Goal: Information Seeking & Learning: Check status

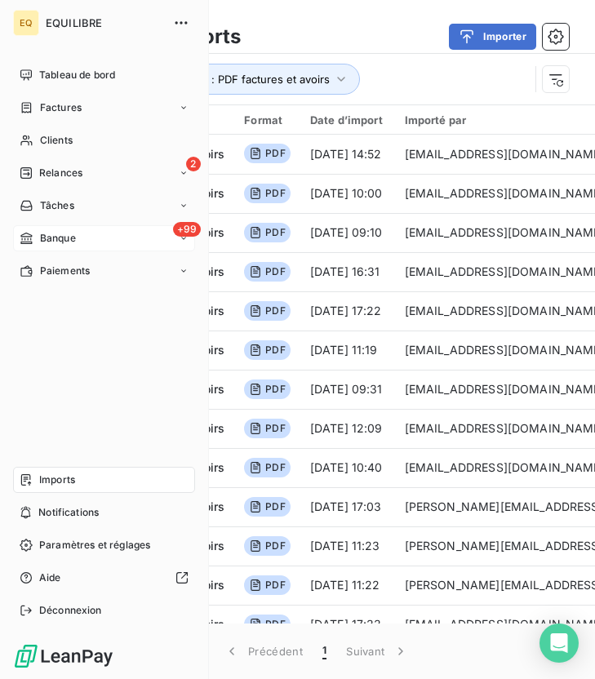
click at [64, 239] on span "Banque" at bounding box center [58, 238] width 36 height 15
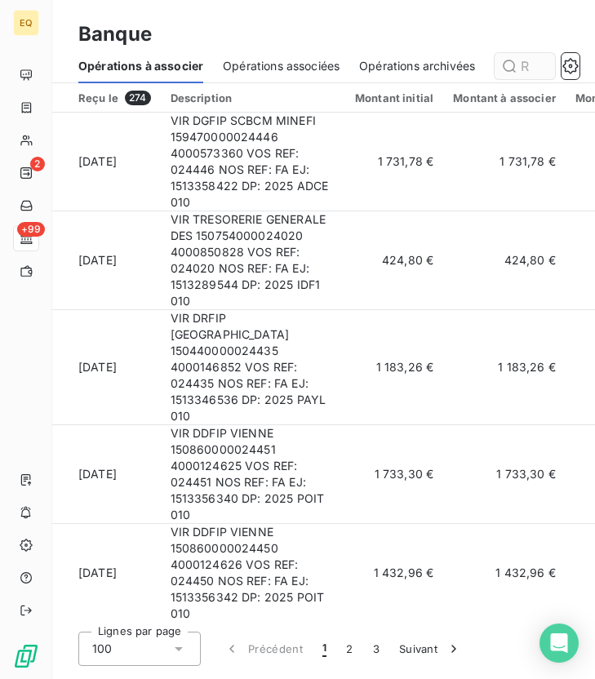
click at [527, 69] on input "text" at bounding box center [525, 66] width 60 height 26
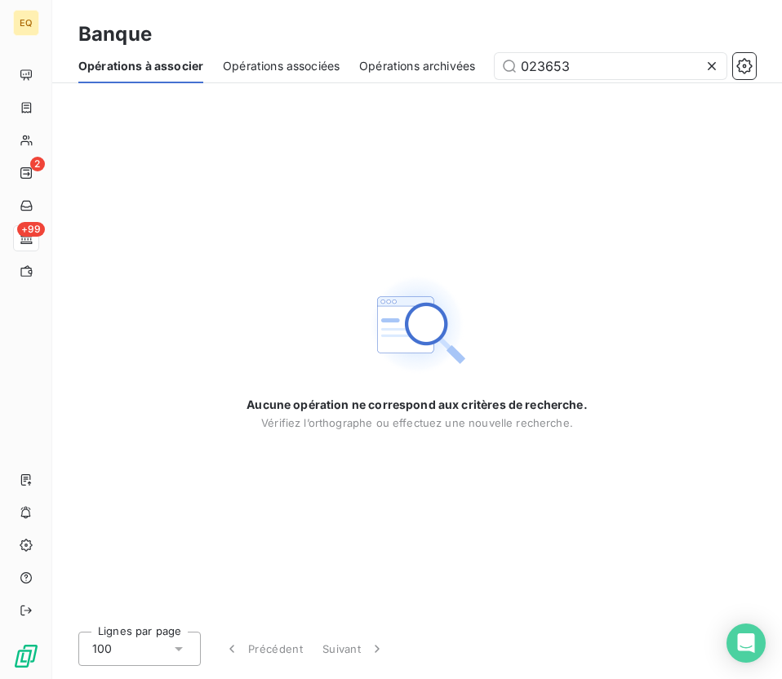
type input "023653"
click at [594, 69] on icon at bounding box center [711, 66] width 16 height 16
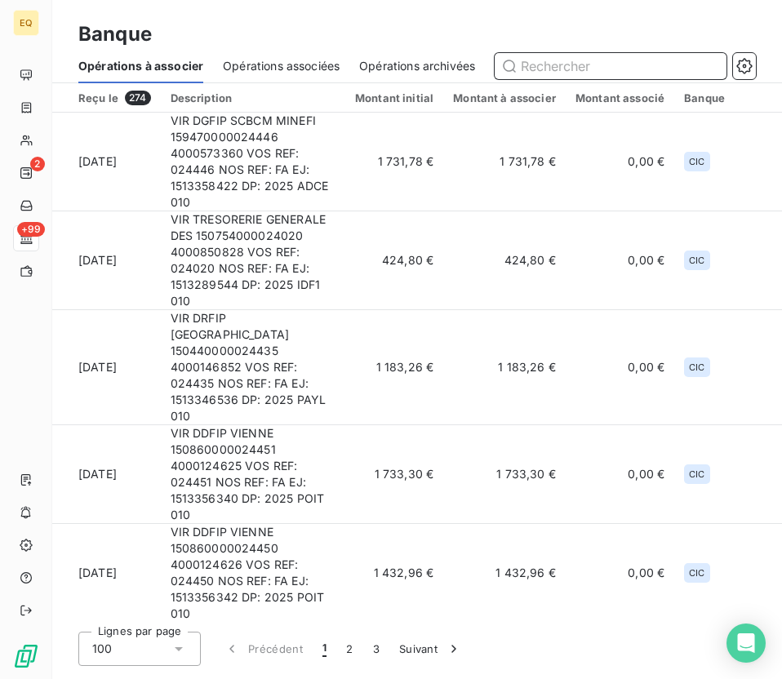
click at [594, 69] on input "text" at bounding box center [610, 66] width 231 height 26
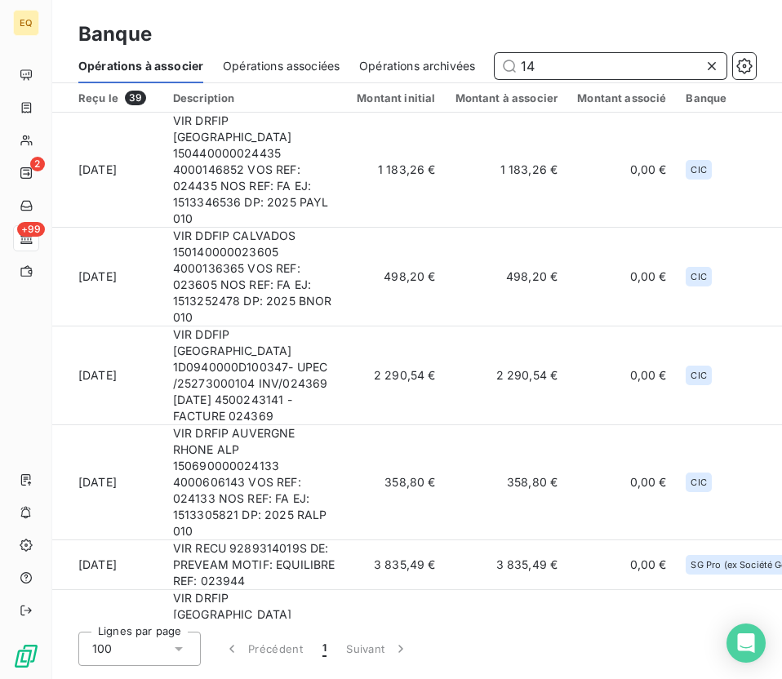
type input "1"
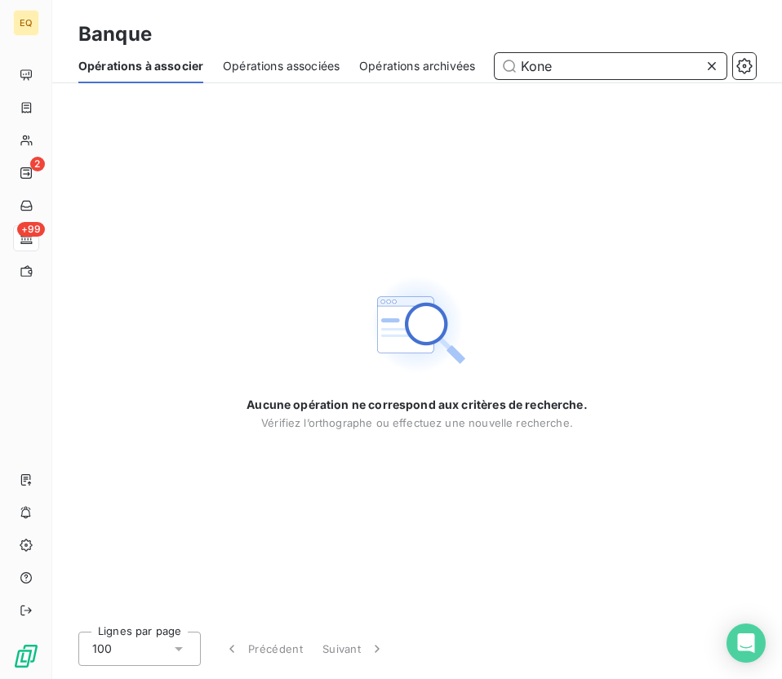
type input "Kone"
click at [594, 64] on div at bounding box center [714, 66] width 23 height 26
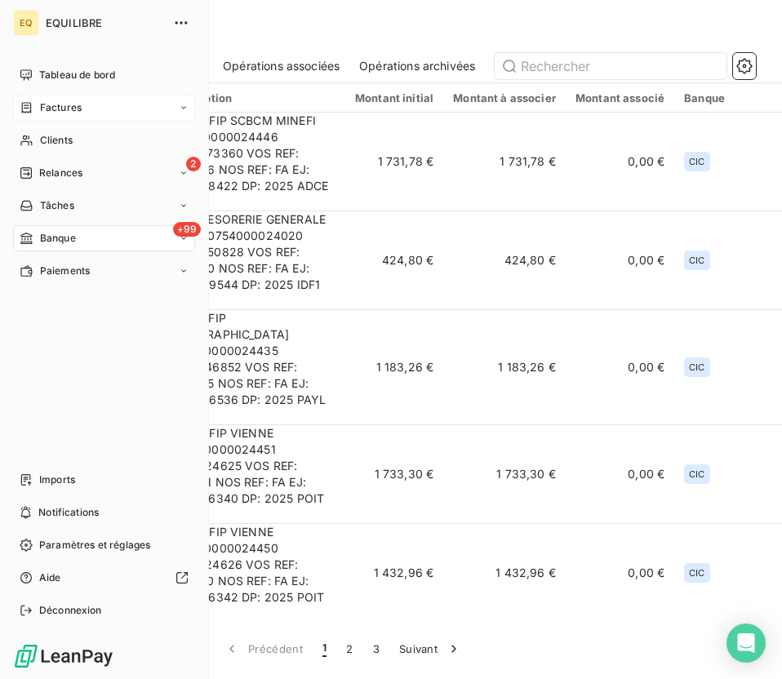
click at [65, 97] on div "Factures" at bounding box center [104, 108] width 182 height 26
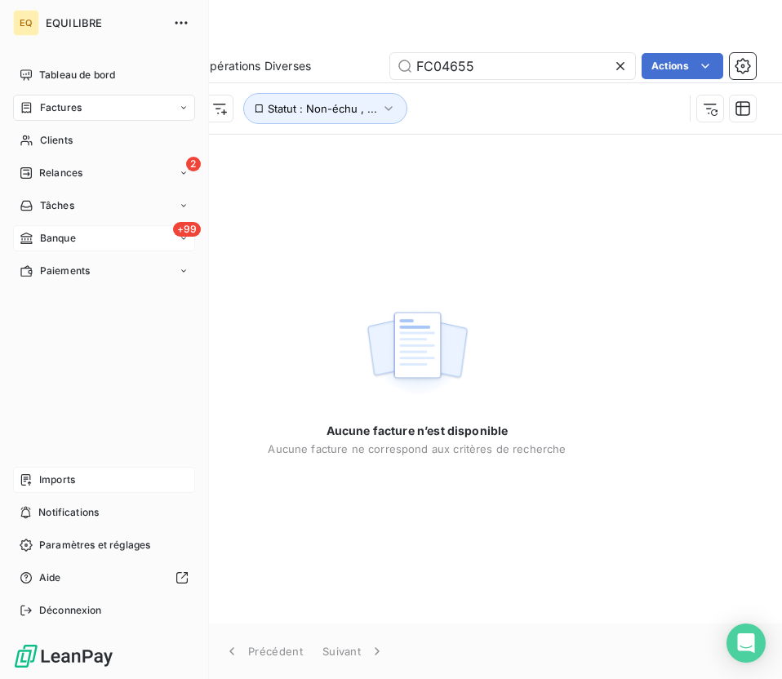
click at [68, 478] on span "Imports" at bounding box center [57, 479] width 36 height 15
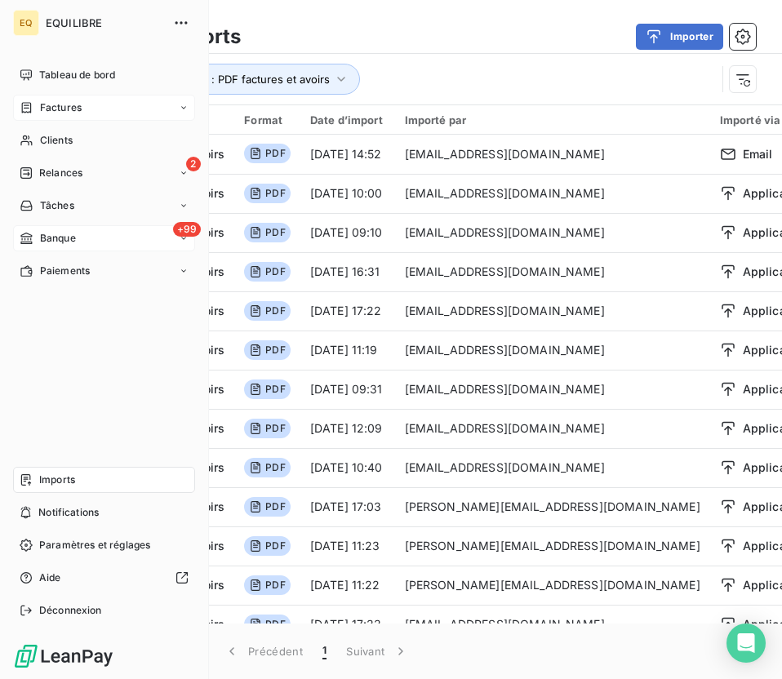
click at [70, 110] on span "Factures" at bounding box center [61, 107] width 42 height 15
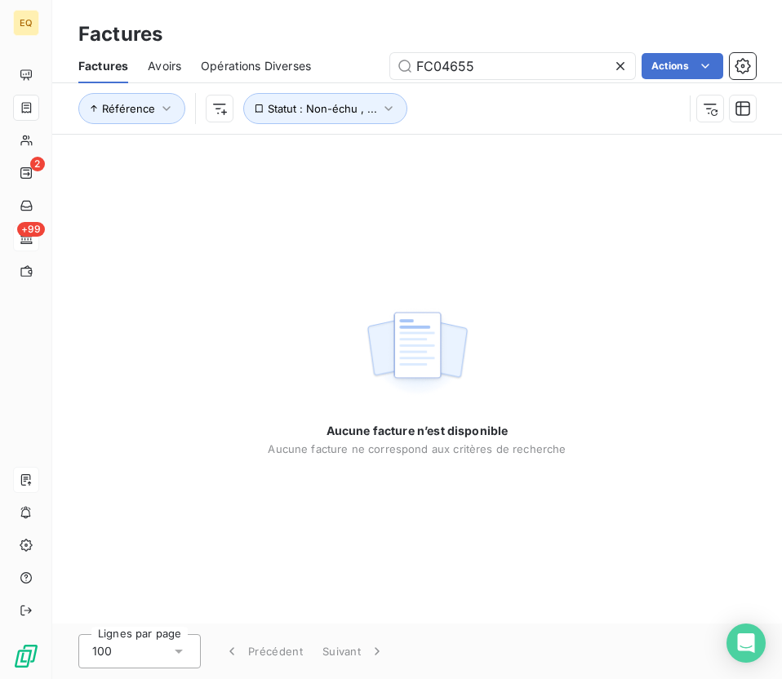
drag, startPoint x: 508, startPoint y: 65, endPoint x: 318, endPoint y: 66, distance: 190.1
click at [318, 66] on div "Factures Avoirs Opérations Diverses FC04655 Actions" at bounding box center [417, 66] width 730 height 34
type input "9"
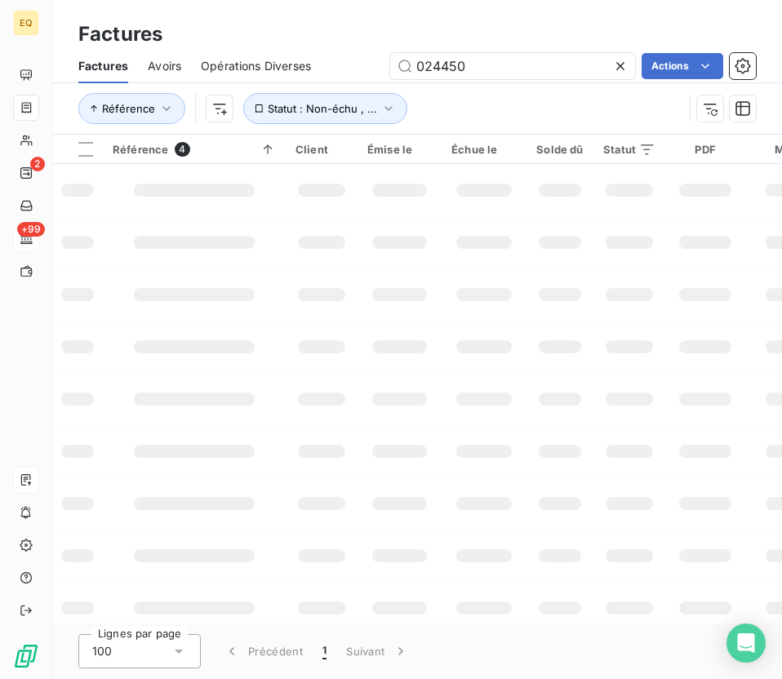
type input "024450"
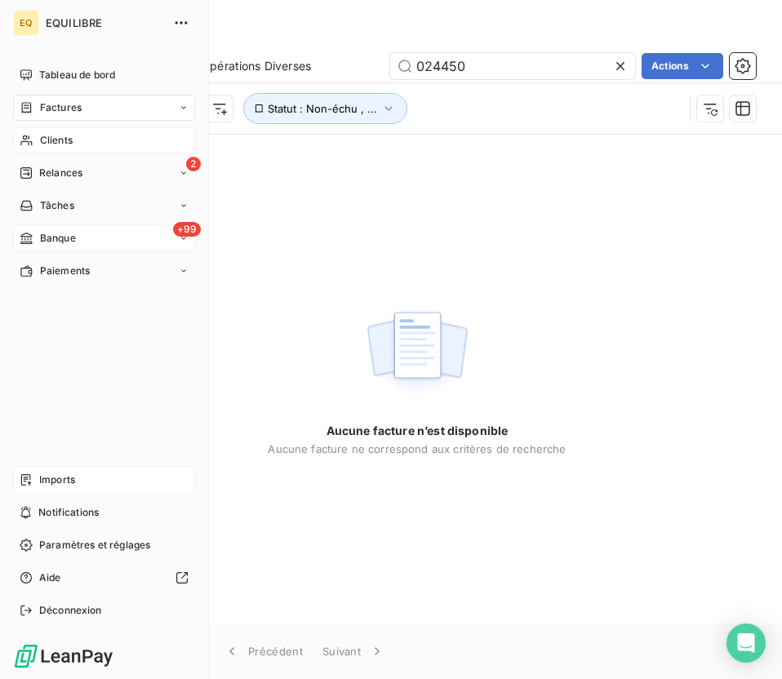
click at [57, 135] on span "Clients" at bounding box center [56, 140] width 33 height 15
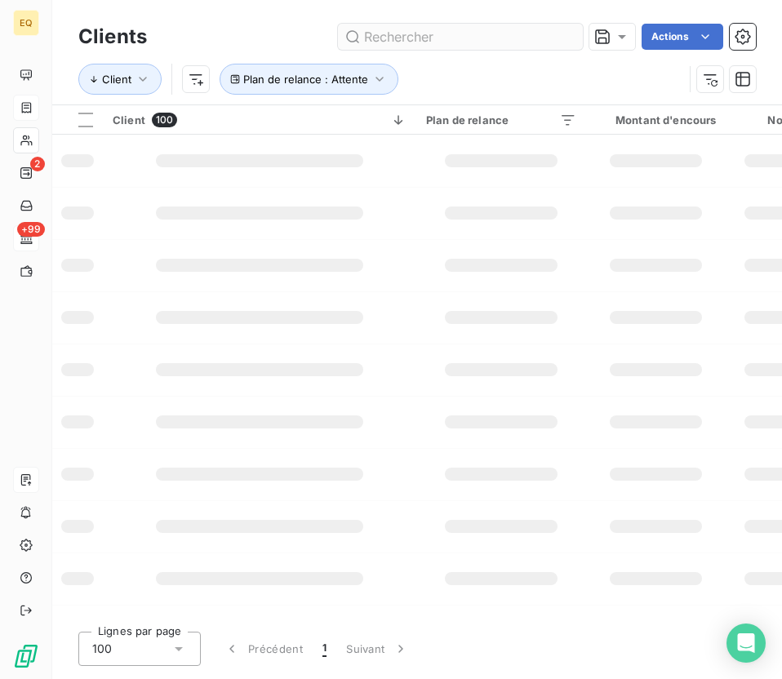
click at [481, 49] on input "text" at bounding box center [460, 37] width 245 height 26
type input "024450"
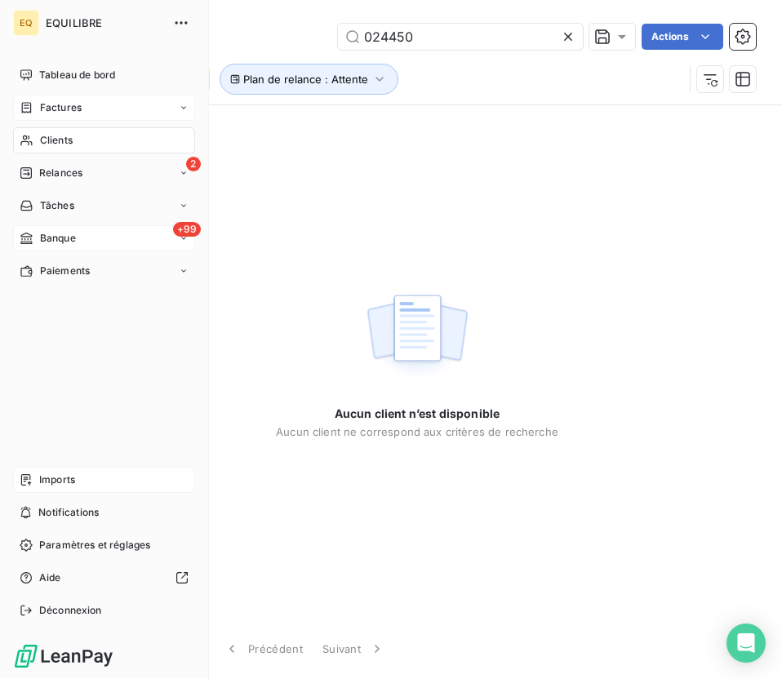
click at [61, 479] on span "Imports" at bounding box center [57, 479] width 36 height 15
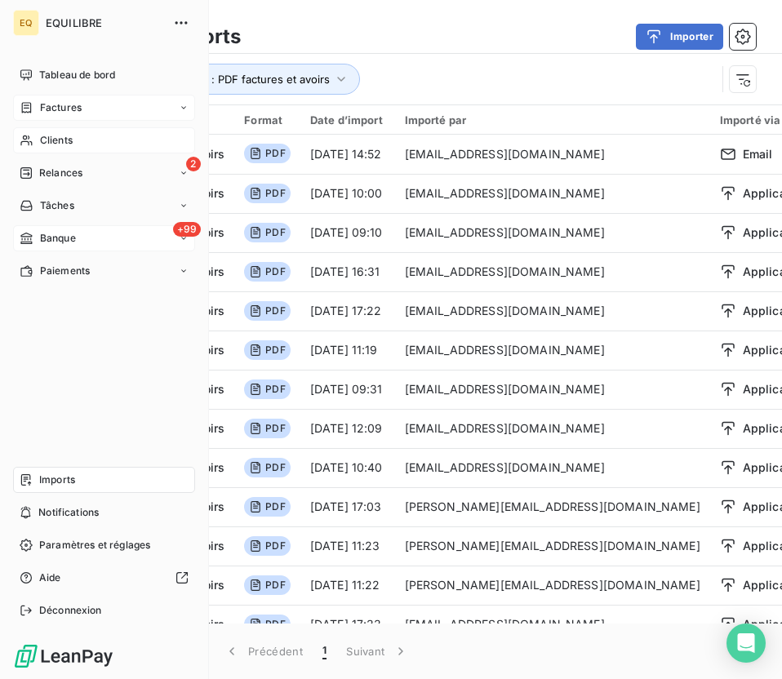
click at [65, 109] on span "Factures" at bounding box center [61, 107] width 42 height 15
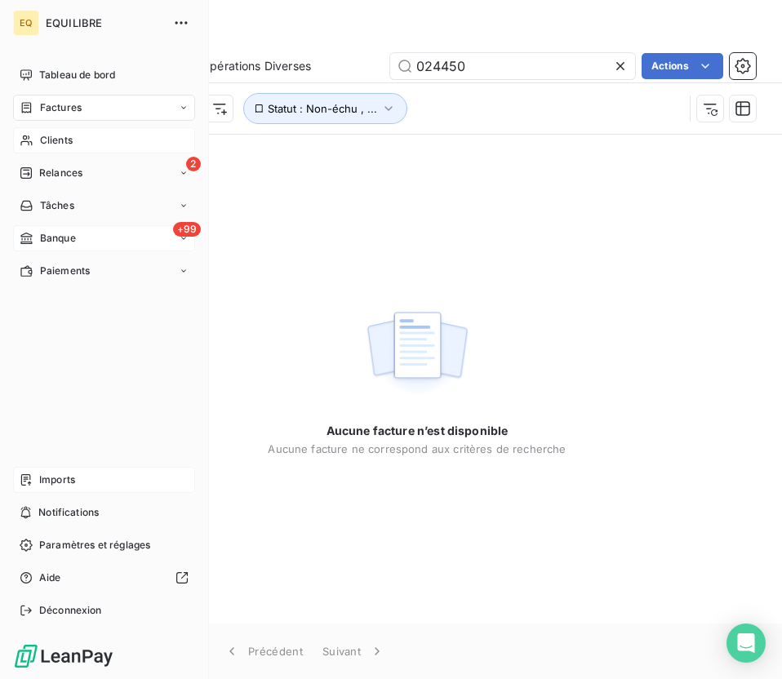
click at [32, 480] on icon at bounding box center [26, 479] width 13 height 13
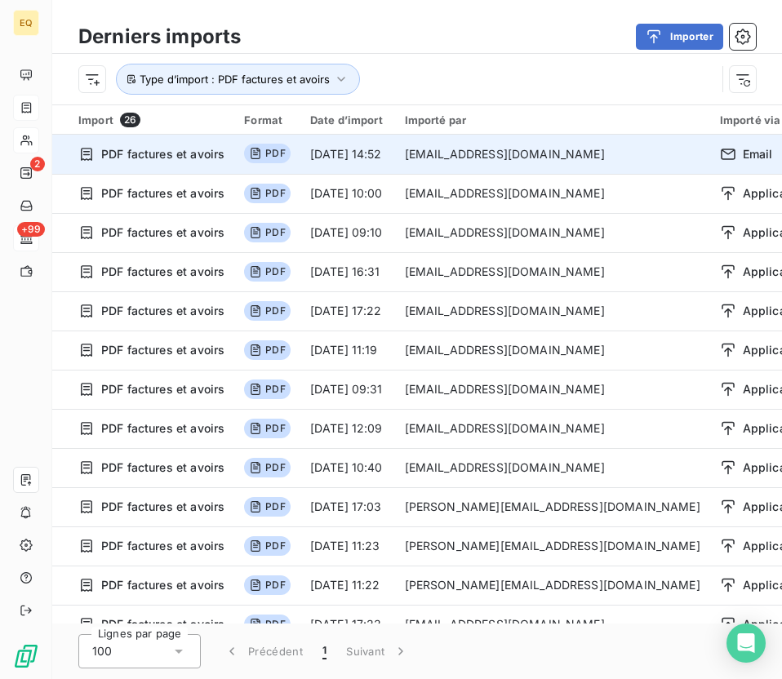
click at [464, 153] on td "[EMAIL_ADDRESS][DOMAIN_NAME]" at bounding box center [552, 154] width 315 height 39
click at [359, 162] on td "[DATE] 14:52" at bounding box center [347, 154] width 95 height 39
click at [271, 149] on span "PDF" at bounding box center [267, 154] width 46 height 20
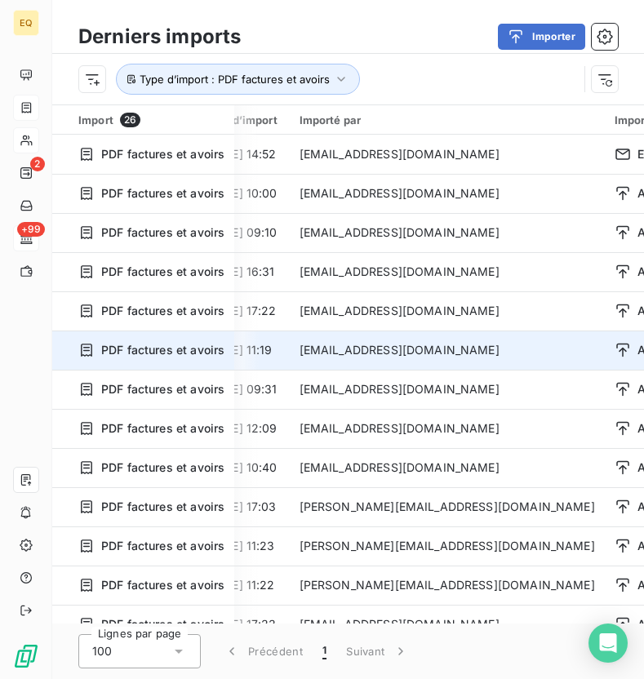
scroll to position [2, 103]
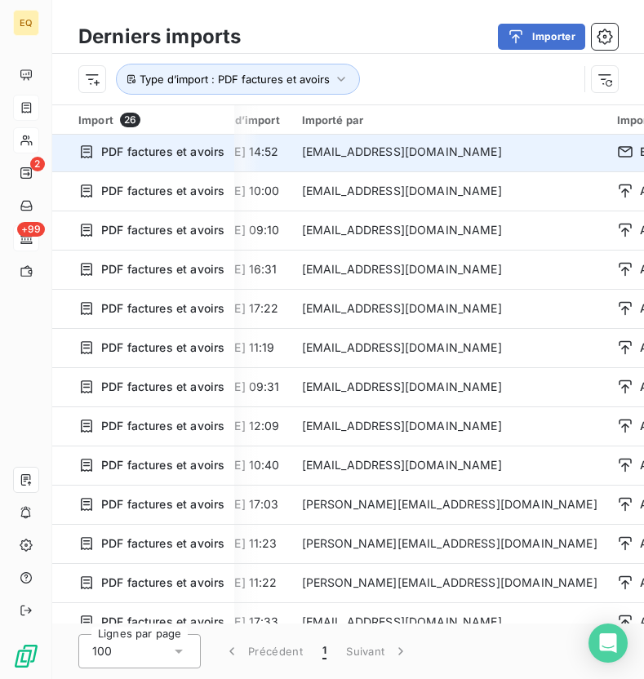
click at [95, 152] on div "PDF factures et avoirs" at bounding box center [151, 152] width 146 height 16
drag, startPoint x: 88, startPoint y: 149, endPoint x: 109, endPoint y: 154, distance: 21.2
click at [109, 153] on div "PDF factures et avoirs" at bounding box center [151, 152] width 146 height 16
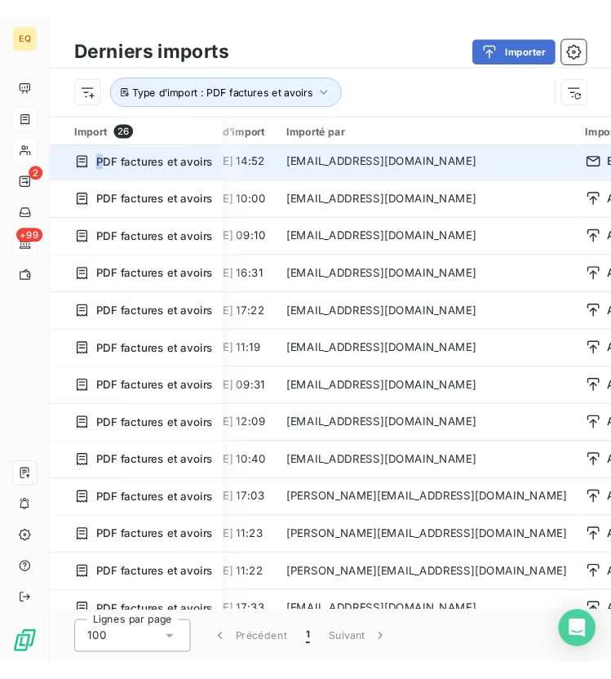
scroll to position [2, 0]
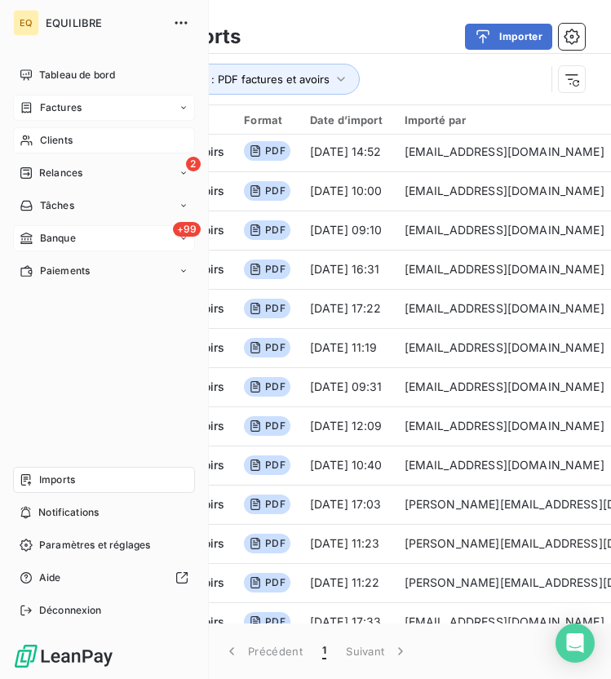
click at [46, 102] on span "Factures" at bounding box center [61, 107] width 42 height 15
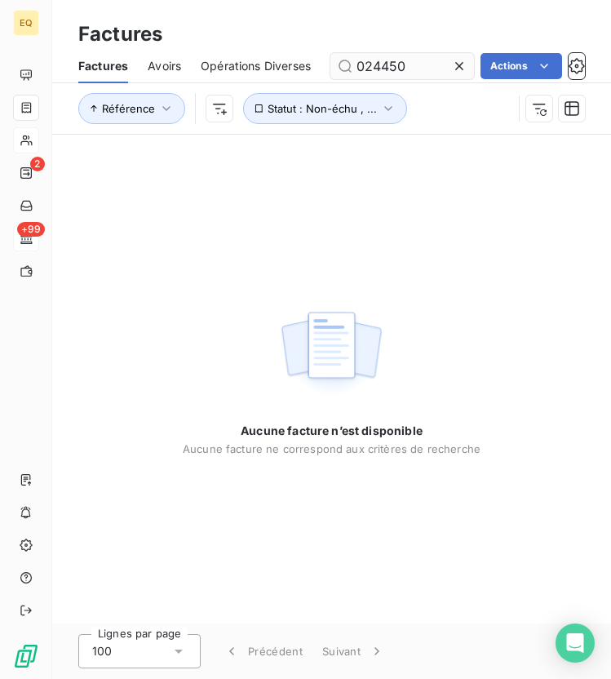
drag, startPoint x: 433, startPoint y: 68, endPoint x: 384, endPoint y: 66, distance: 49.8
click at [384, 66] on input "024450" at bounding box center [402, 66] width 144 height 26
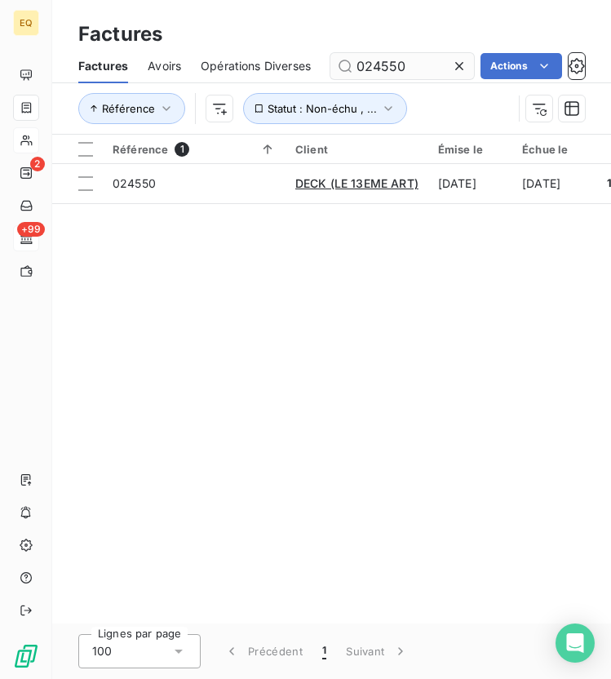
type input "024550"
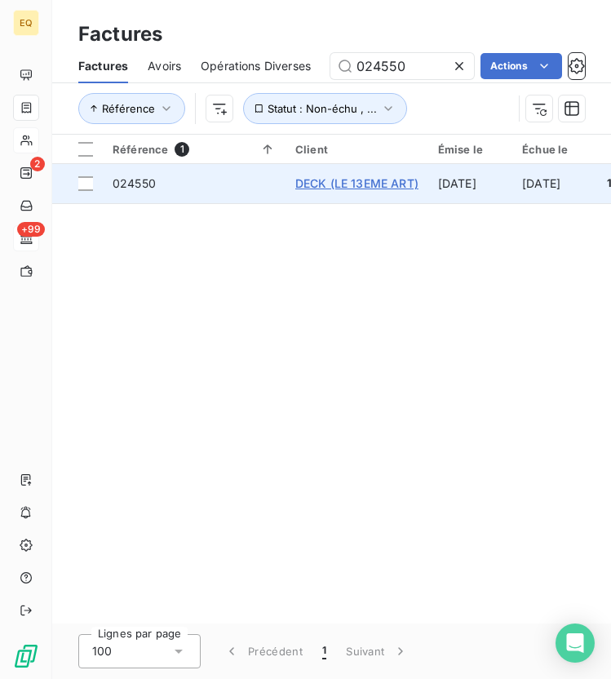
click at [352, 184] on span "DECK (LE 13EME ART)" at bounding box center [356, 183] width 123 height 14
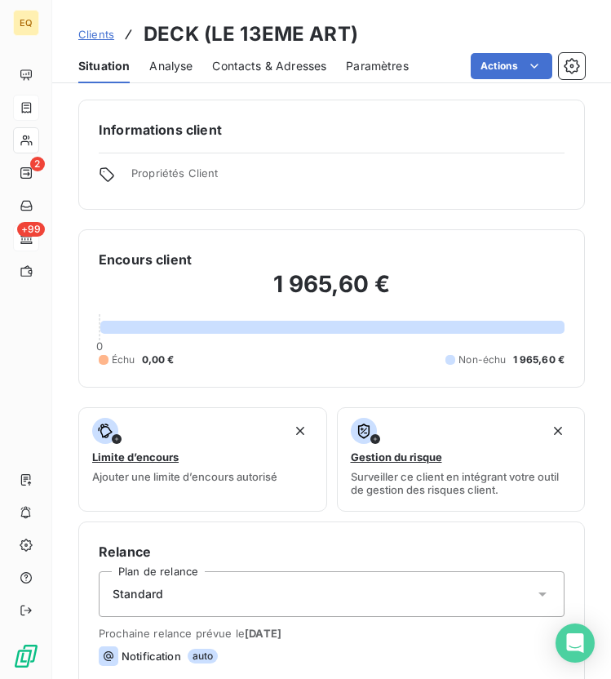
click at [269, 60] on span "Contacts & Adresses" at bounding box center [269, 66] width 114 height 16
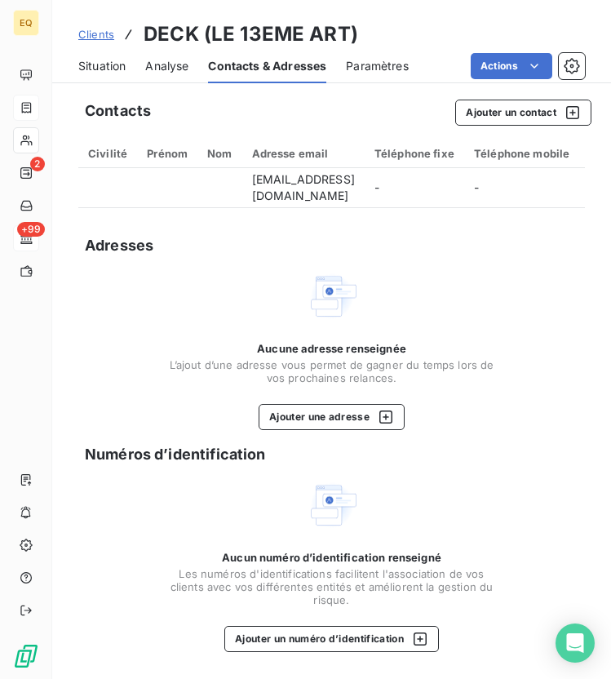
click at [113, 64] on span "Situation" at bounding box center [101, 66] width 47 height 16
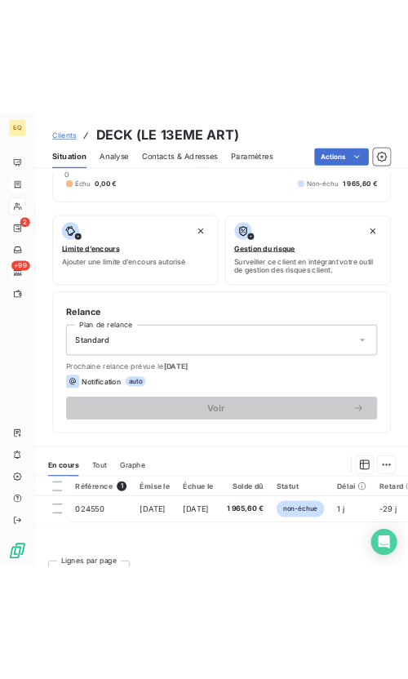
scroll to position [280, 0]
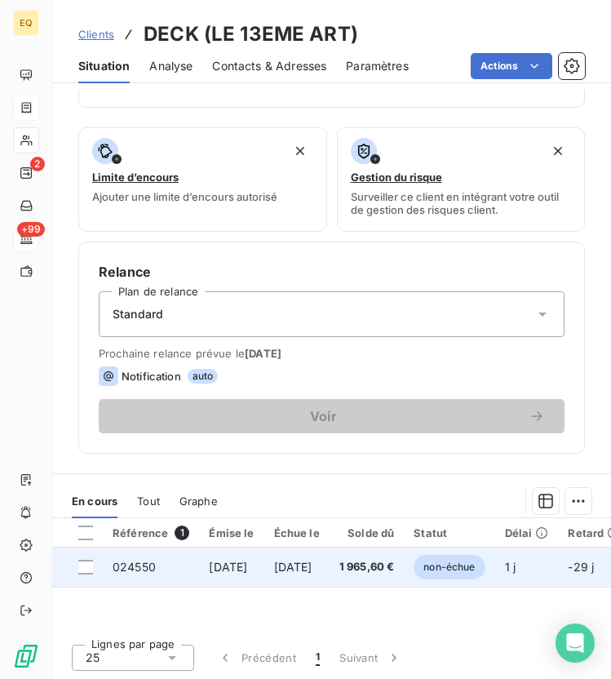
click at [188, 569] on td "024550" at bounding box center [151, 567] width 96 height 39
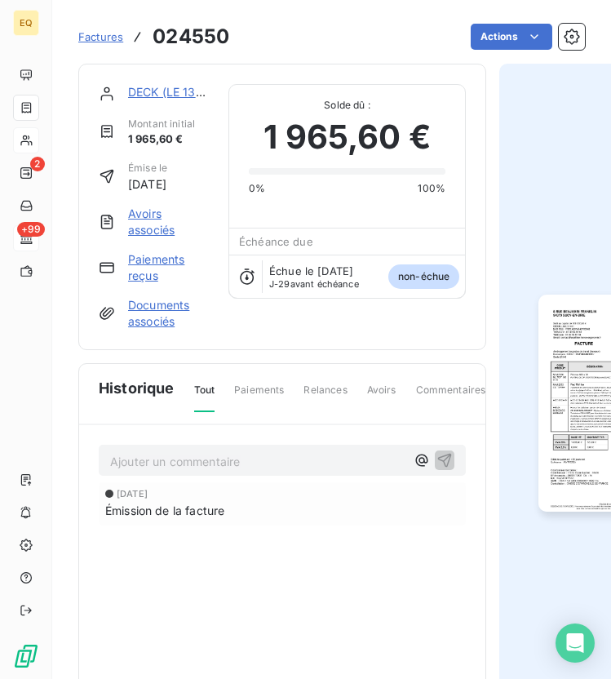
click at [568, 379] on img "button" at bounding box center [615, 403] width 153 height 217
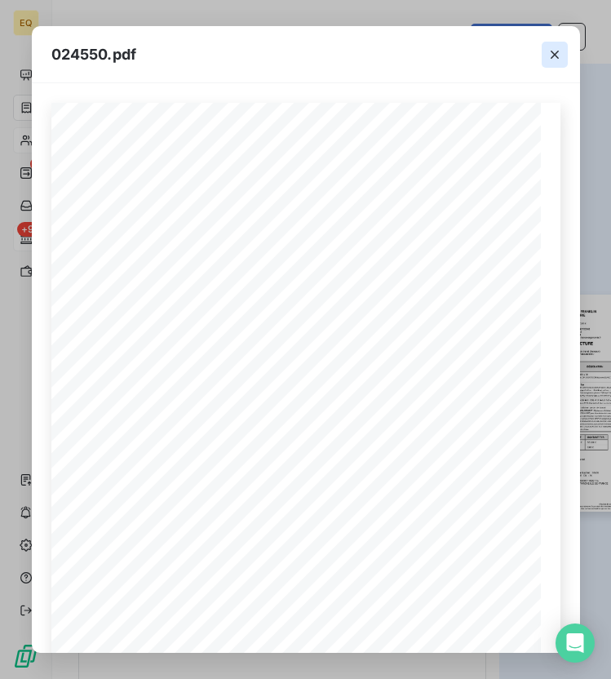
click at [554, 55] on icon "button" at bounding box center [555, 55] width 16 height 16
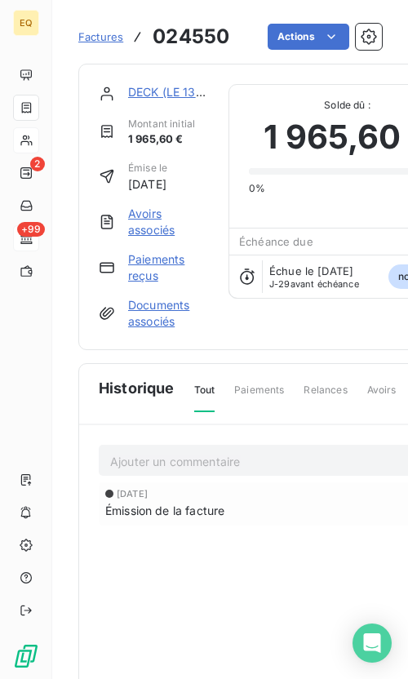
click at [88, 48] on div "Factures 024550" at bounding box center [153, 36] width 151 height 29
click at [100, 40] on span "Factures" at bounding box center [100, 36] width 45 height 13
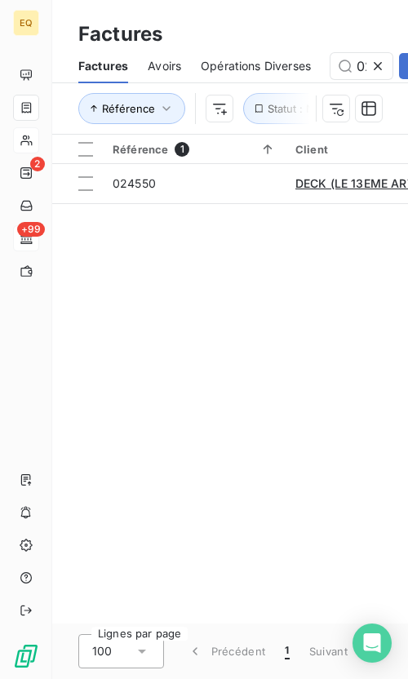
click at [376, 66] on icon at bounding box center [378, 66] width 16 height 16
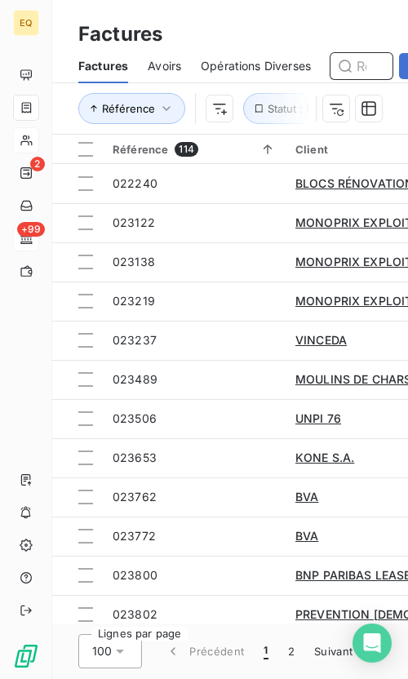
click at [362, 64] on input "text" at bounding box center [361, 66] width 62 height 26
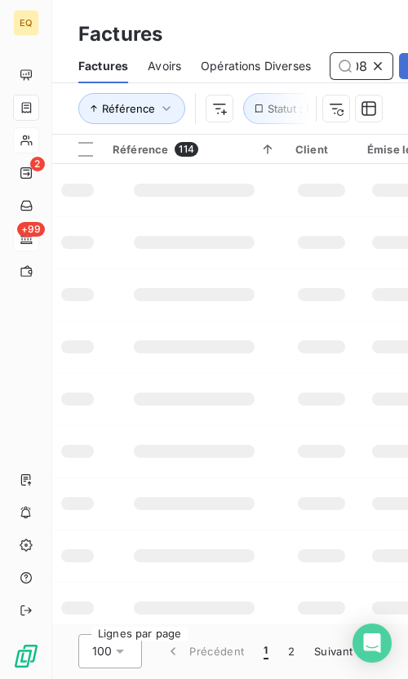
type input "024308"
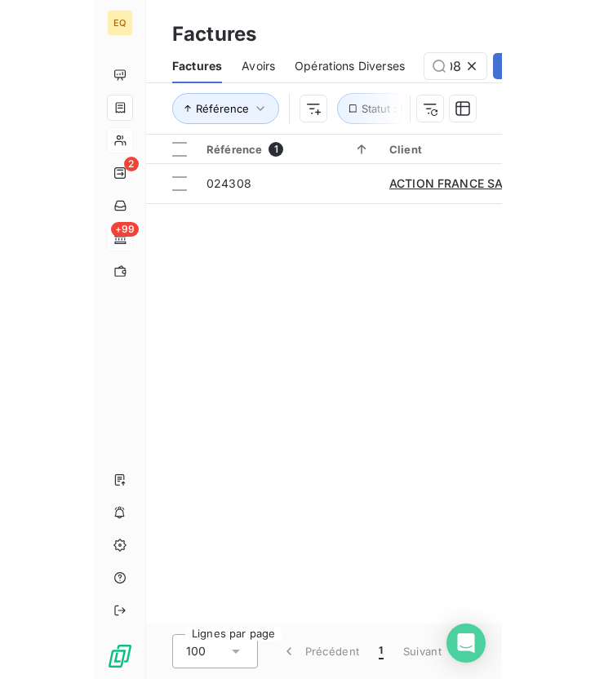
scroll to position [0, 0]
